Goal: Find specific fact: Find specific fact

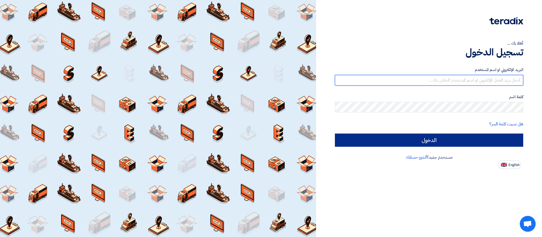
type input "[PERSON_NAME][EMAIL_ADDRESS][DOMAIN_NAME]"
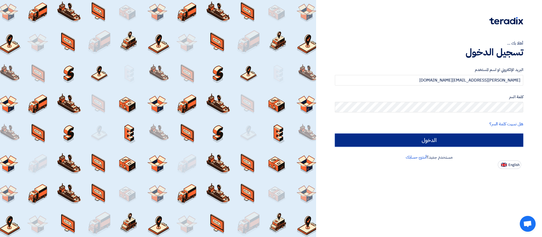
click at [454, 139] on input "الدخول" at bounding box center [429, 140] width 188 height 13
type input "Sign in"
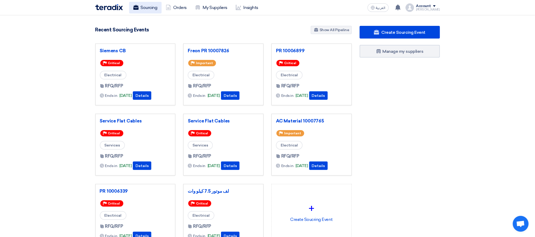
click at [148, 5] on link "Sourcing" at bounding box center [145, 8] width 33 height 12
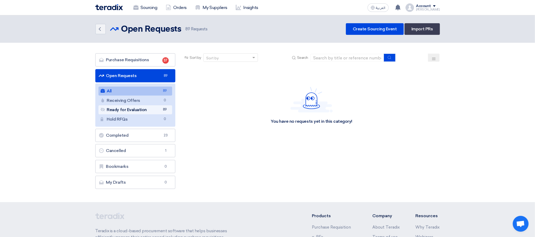
click at [144, 108] on link "Ready for Evaluation Ready for Evaluation 89" at bounding box center [136, 109] width 74 height 9
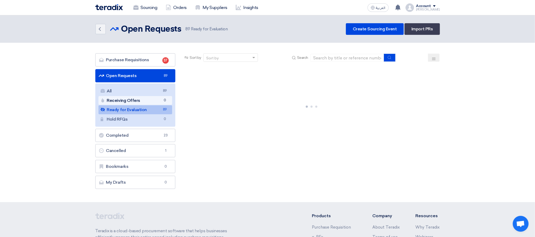
click at [142, 103] on link "Receiving Offers Receiving Offers 0" at bounding box center [136, 100] width 74 height 9
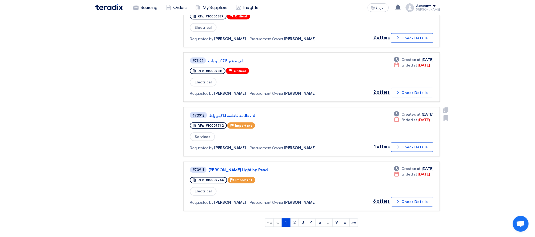
scroll to position [476, 0]
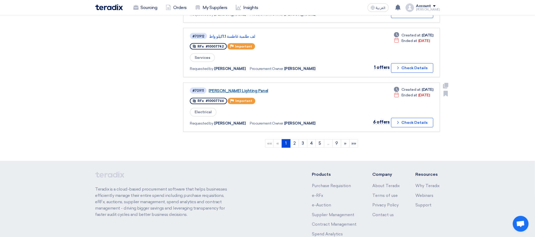
click at [243, 89] on link "[PERSON_NAME] Lighting Panel" at bounding box center [275, 91] width 132 height 5
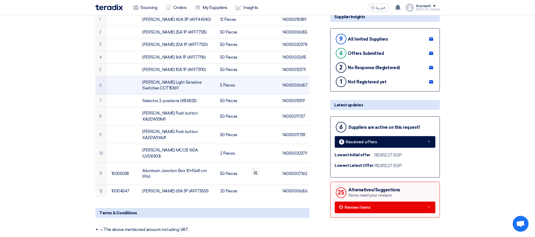
scroll to position [79, 0]
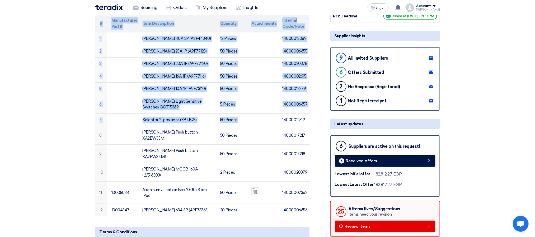
drag, startPoint x: 279, startPoint y: 120, endPoint x: 314, endPoint y: 120, distance: 34.9
click at [307, 118] on td "14000012519" at bounding box center [294, 120] width 31 height 13
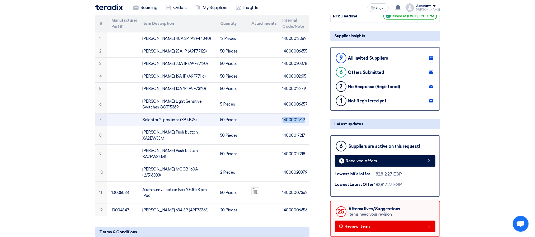
drag, startPoint x: 306, startPoint y: 120, endPoint x: 279, endPoint y: 121, distance: 27.5
click at [279, 121] on td "14000012519" at bounding box center [294, 120] width 31 height 13
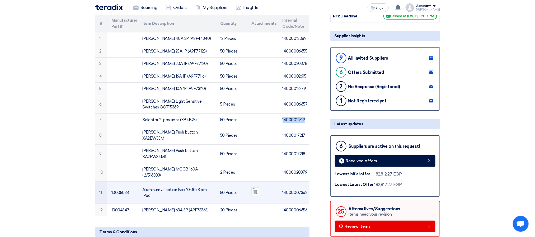
copy td "14000012519"
click at [283, 182] on td "14000007362" at bounding box center [294, 193] width 31 height 22
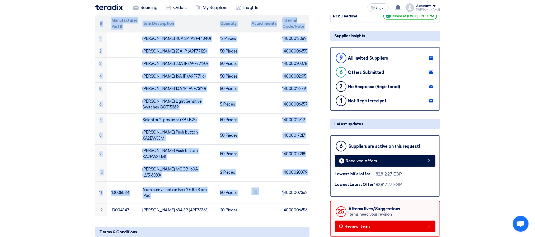
drag, startPoint x: 284, startPoint y: 175, endPoint x: 312, endPoint y: 175, distance: 28.6
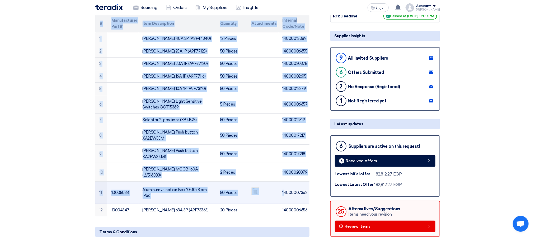
click at [300, 182] on td "14000007362" at bounding box center [294, 193] width 31 height 22
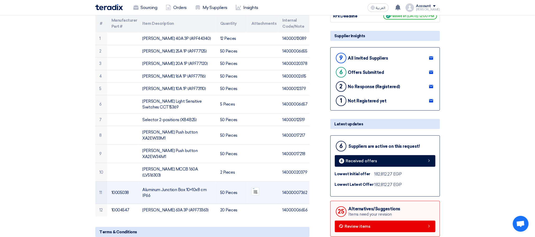
click at [305, 182] on td "14000007362" at bounding box center [294, 193] width 31 height 22
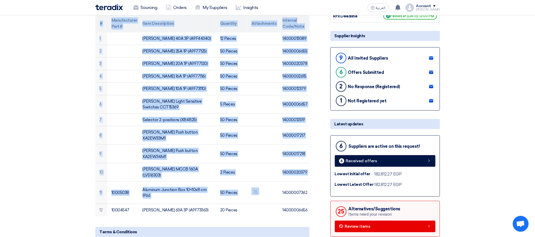
drag, startPoint x: 283, startPoint y: 177, endPoint x: 320, endPoint y: 175, distance: 36.5
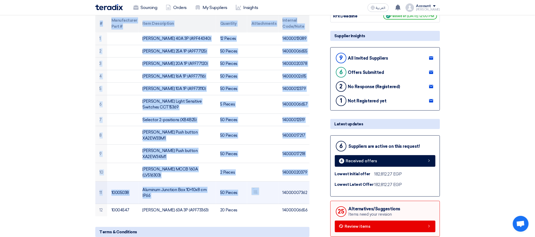
click at [304, 182] on td "14000007362" at bounding box center [294, 193] width 31 height 22
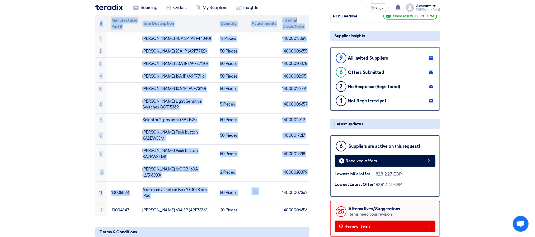
drag, startPoint x: 281, startPoint y: 175, endPoint x: 313, endPoint y: 176, distance: 31.7
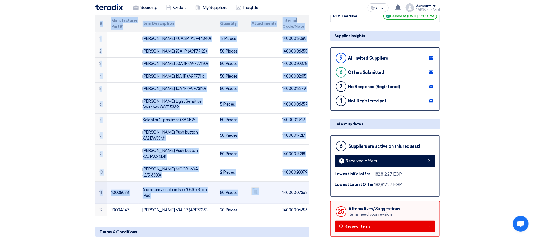
click at [301, 182] on td "14000007362" at bounding box center [294, 193] width 31 height 22
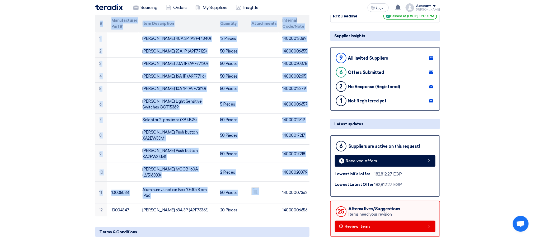
drag, startPoint x: 283, startPoint y: 176, endPoint x: 315, endPoint y: 174, distance: 32.3
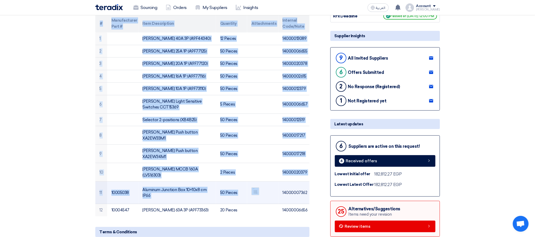
click at [298, 182] on td "14000007362" at bounding box center [294, 193] width 31 height 22
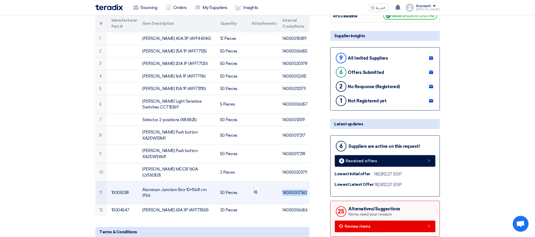
drag, startPoint x: 281, startPoint y: 174, endPoint x: 309, endPoint y: 176, distance: 28.6
click at [309, 182] on td "14000007362" at bounding box center [294, 193] width 31 height 22
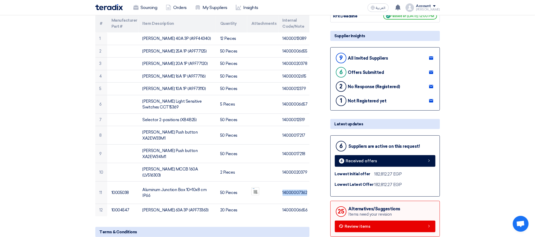
copy td "14000007362"
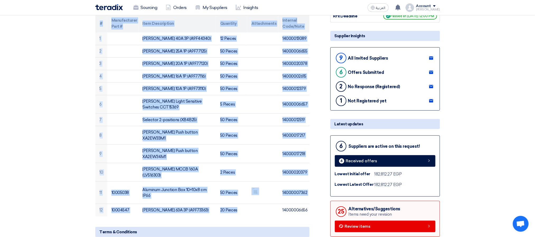
drag, startPoint x: 275, startPoint y: 193, endPoint x: 318, endPoint y: 191, distance: 42.8
